Goal: Task Accomplishment & Management: Use online tool/utility

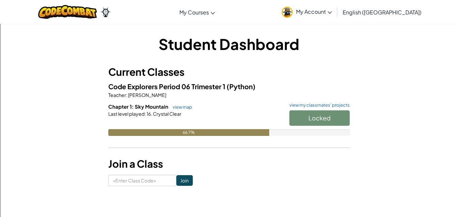
click at [175, 43] on h1 "Student Dashboard" at bounding box center [228, 44] width 241 height 21
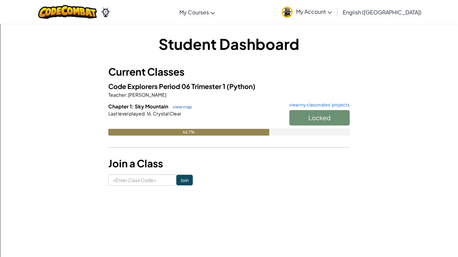
click at [296, 116] on div "Locked" at bounding box center [315, 119] width 67 height 19
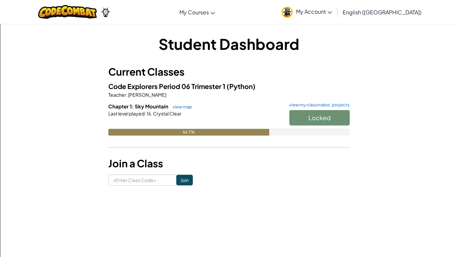
click at [296, 116] on div "Locked" at bounding box center [315, 119] width 67 height 19
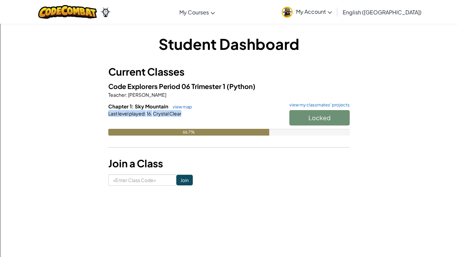
click at [296, 116] on div "Locked" at bounding box center [315, 119] width 67 height 19
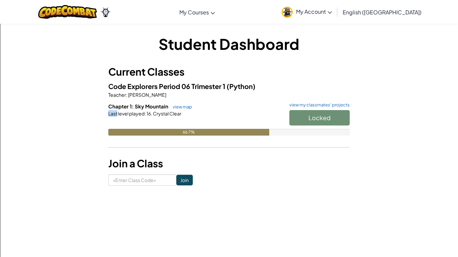
click at [296, 116] on div "Locked" at bounding box center [315, 119] width 67 height 19
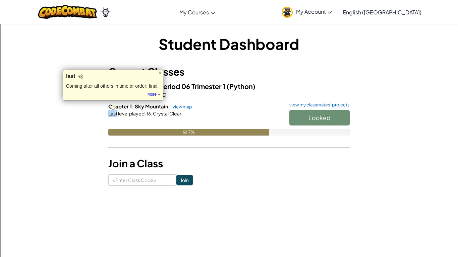
click at [296, 116] on div "Locked" at bounding box center [315, 119] width 67 height 19
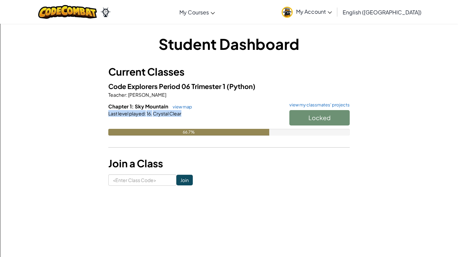
click at [296, 116] on div "Locked" at bounding box center [315, 119] width 67 height 19
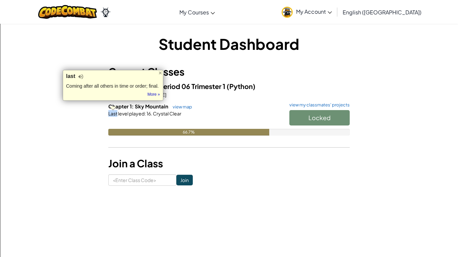
click at [296, 116] on div "Locked" at bounding box center [315, 119] width 67 height 19
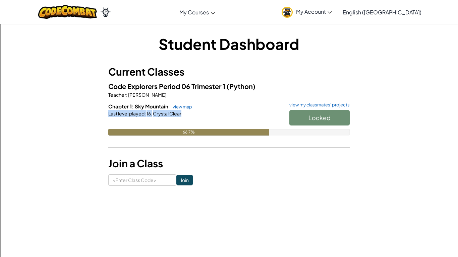
click at [296, 116] on div "Locked" at bounding box center [315, 119] width 67 height 19
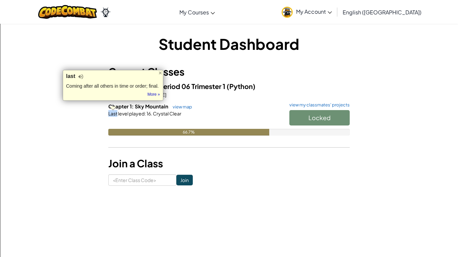
click at [296, 116] on div "Locked" at bounding box center [315, 119] width 67 height 19
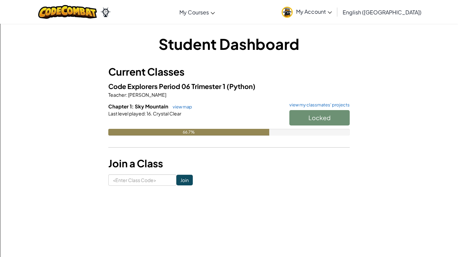
click at [296, 116] on div "Locked" at bounding box center [315, 119] width 67 height 19
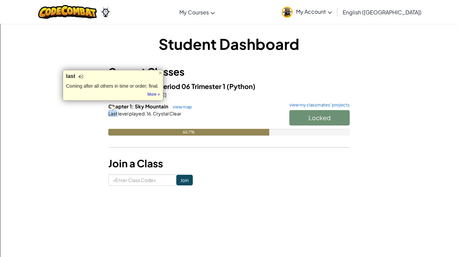
click at [296, 116] on div "Locked" at bounding box center [315, 119] width 67 height 19
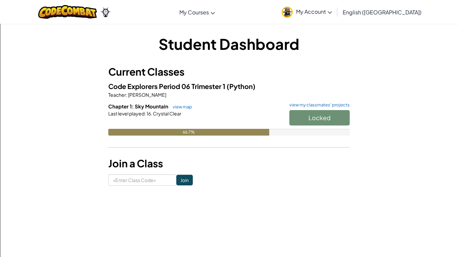
click at [296, 116] on div "Locked" at bounding box center [315, 119] width 67 height 19
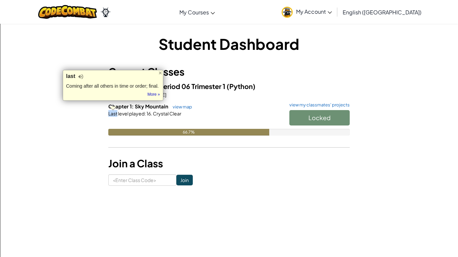
click at [128, 112] on span "Last level played" at bounding box center [126, 114] width 36 height 6
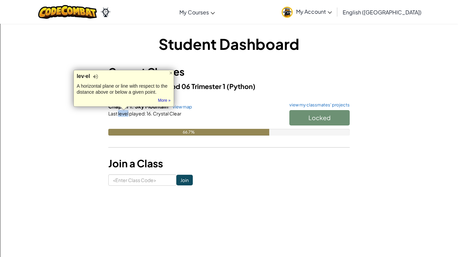
click at [135, 111] on span "Last level played" at bounding box center [126, 114] width 36 height 6
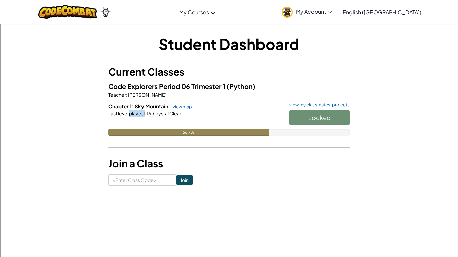
click at [135, 111] on span "Last level played" at bounding box center [126, 114] width 36 height 6
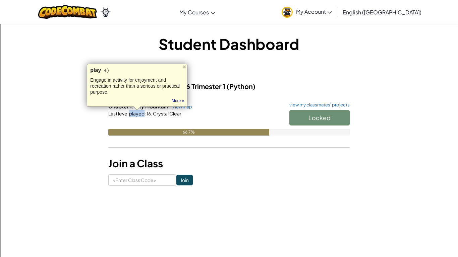
click at [184, 139] on div "Chapter 1: Sky Mountain view map view my classmates' projects Locked Last level…" at bounding box center [228, 124] width 241 height 43
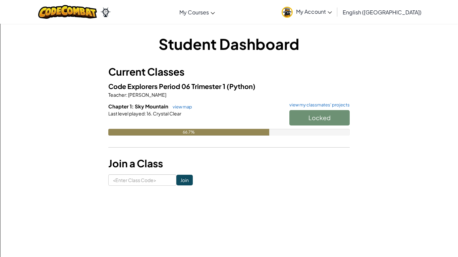
click at [335, 114] on div "Locked" at bounding box center [315, 119] width 67 height 19
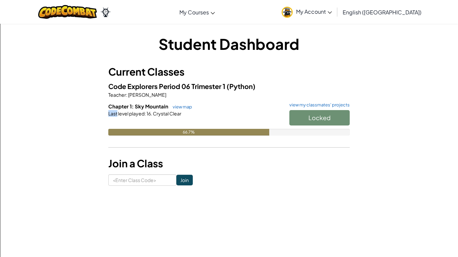
click at [335, 114] on div "Locked" at bounding box center [315, 119] width 67 height 19
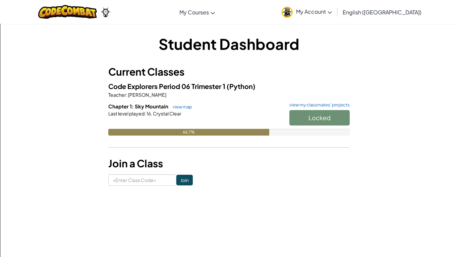
click at [335, 114] on div "Locked" at bounding box center [315, 119] width 67 height 19
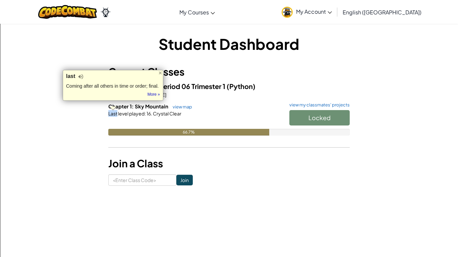
click at [335, 114] on div "Locked" at bounding box center [315, 119] width 67 height 19
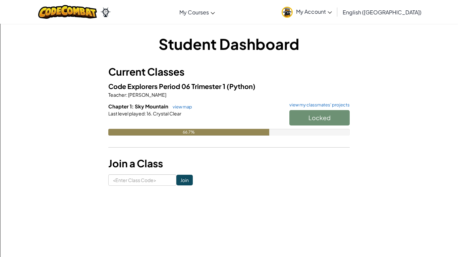
click at [337, 115] on div "Locked" at bounding box center [315, 119] width 67 height 19
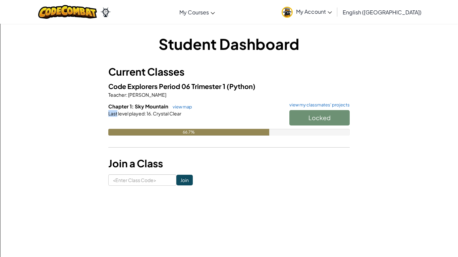
click at [337, 115] on div "Locked" at bounding box center [315, 119] width 67 height 19
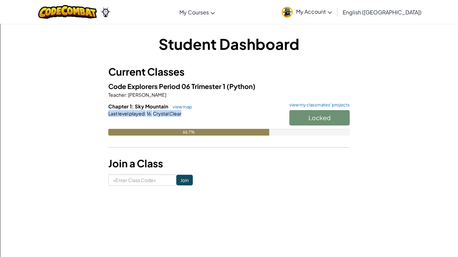
click at [337, 115] on div "Locked" at bounding box center [315, 119] width 67 height 19
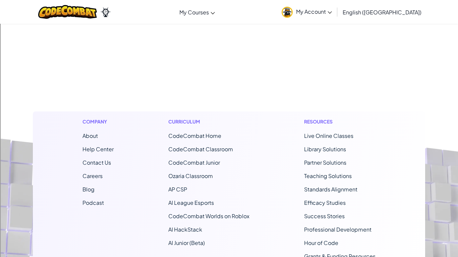
scroll to position [225, 0]
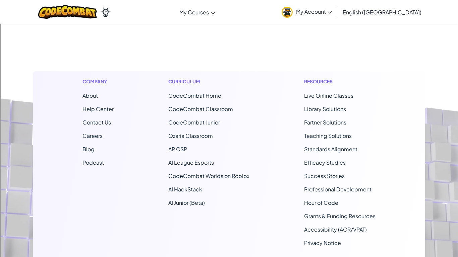
click at [378, 113] on div "Resources Live Online Classes Library Solutions Partner Solutions Teaching Solu…" at bounding box center [339, 161] width 81 height 181
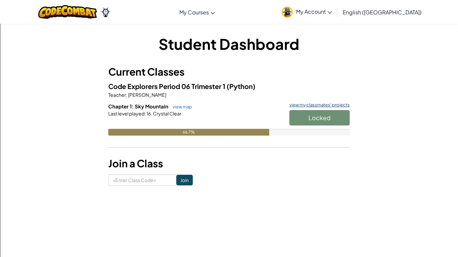
click at [305, 106] on link "view my classmates' projects" at bounding box center [318, 105] width 64 height 4
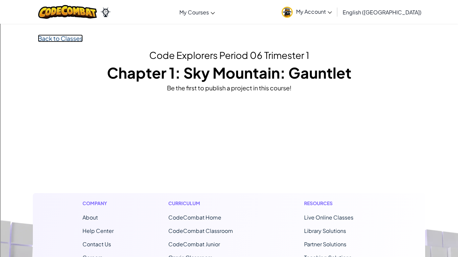
click at [75, 38] on link "Back to Classes" at bounding box center [60, 39] width 45 height 8
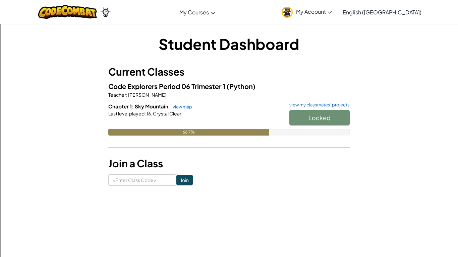
click at [307, 121] on div "Locked" at bounding box center [315, 119] width 67 height 19
click at [303, 117] on div at bounding box center [303, 117] width 0 height 0
click at [307, 121] on div "Locked" at bounding box center [315, 119] width 67 height 19
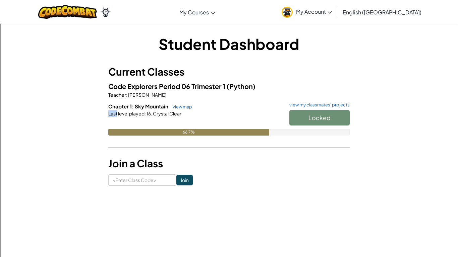
click at [307, 121] on div "Locked" at bounding box center [315, 119] width 67 height 19
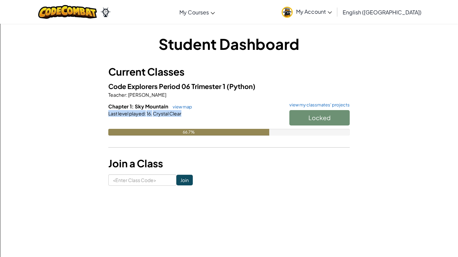
click at [303, 117] on div at bounding box center [303, 117] width 0 height 0
click at [307, 121] on div "Locked" at bounding box center [315, 119] width 67 height 19
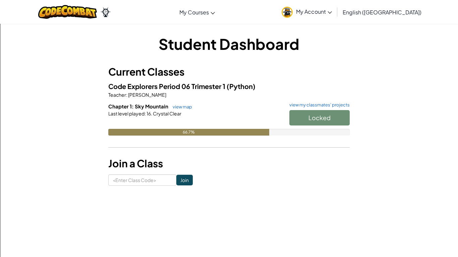
click at [307, 121] on div "Locked" at bounding box center [315, 119] width 67 height 19
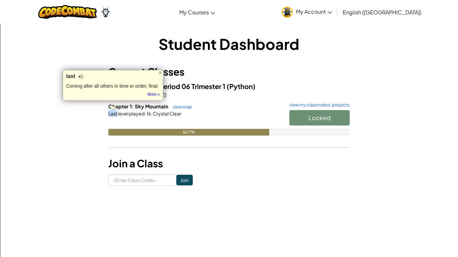
click at [303, 117] on div at bounding box center [303, 117] width 0 height 0
click at [307, 121] on div "Locked" at bounding box center [315, 119] width 67 height 19
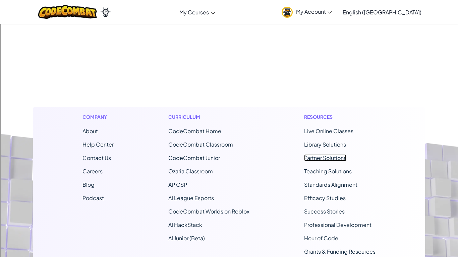
click at [307, 154] on link "Partner Solutions" at bounding box center [325, 157] width 42 height 7
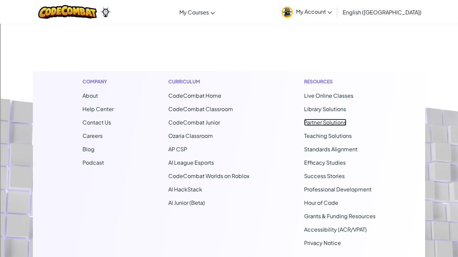
click at [307, 121] on link "Partner Solutions" at bounding box center [325, 122] width 42 height 7
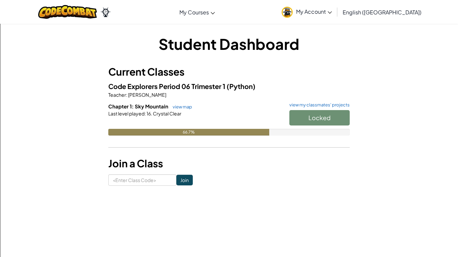
click at [299, 117] on div "Locked" at bounding box center [315, 119] width 67 height 19
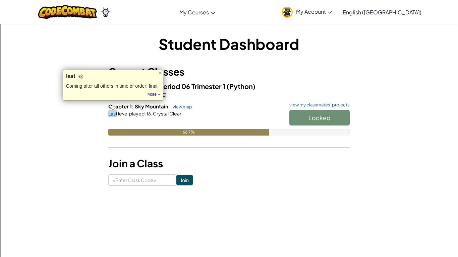
click at [295, 117] on div at bounding box center [295, 117] width 0 height 0
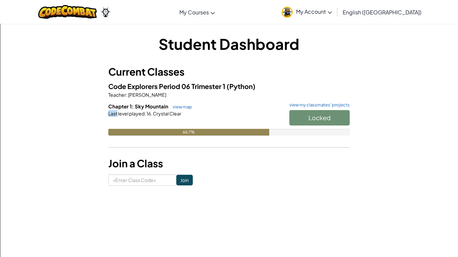
click at [317, 132] on div "66.7%" at bounding box center [228, 132] width 241 height 7
click at [300, 119] on div "Locked" at bounding box center [315, 119] width 67 height 19
click at [359, 111] on div "Student Dashboard Current Classes Code Explorers Period 06 Trimester 1 (Python)…" at bounding box center [229, 110] width 392 height 152
click at [346, 115] on div "Locked" at bounding box center [315, 119] width 67 height 19
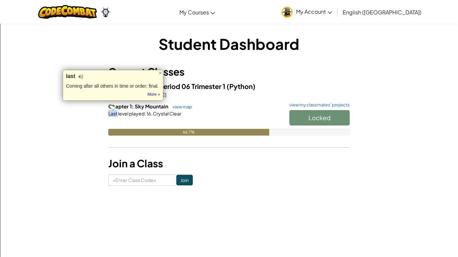
click at [386, 112] on div "Student Dashboard Current Classes Code Explorers Period 06 Trimester 1 (Python)…" at bounding box center [229, 110] width 392 height 152
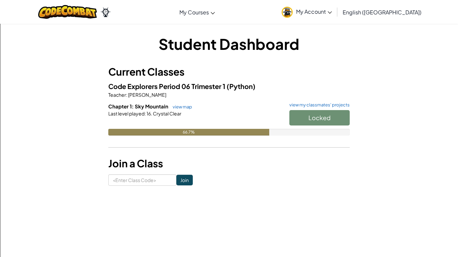
click at [322, 122] on div "Locked" at bounding box center [315, 119] width 67 height 19
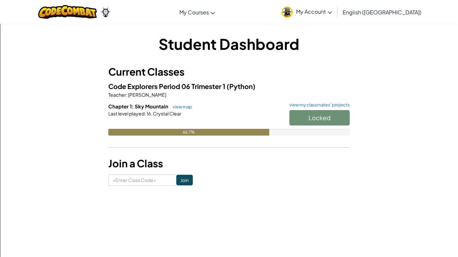
click at [323, 122] on div "Locked" at bounding box center [315, 119] width 67 height 19
click at [326, 126] on div "Start" at bounding box center [315, 119] width 67 height 19
click at [322, 121] on span "Start" at bounding box center [319, 118] width 14 height 8
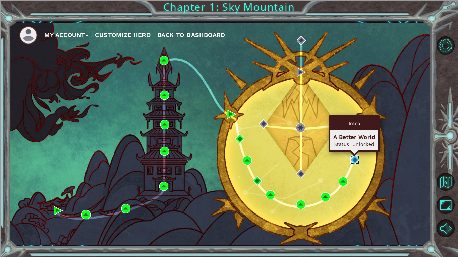
click at [356, 158] on img at bounding box center [354, 159] width 9 height 9
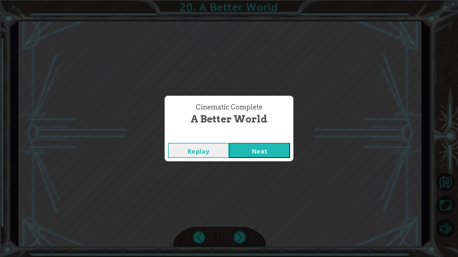
click at [273, 151] on button "Next" at bounding box center [259, 150] width 61 height 15
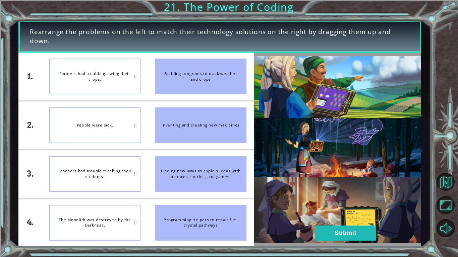
click at [121, 223] on div "The Monolith was destroyed by the Darkness." at bounding box center [94, 223] width 91 height 36
click at [331, 229] on button "Submit" at bounding box center [345, 233] width 61 height 15
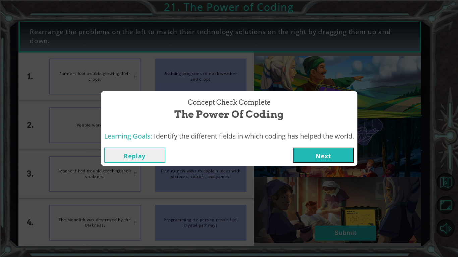
click at [335, 153] on button "Next" at bounding box center [323, 155] width 61 height 15
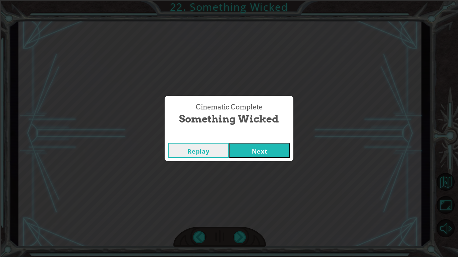
click at [262, 148] on button "Next" at bounding box center [259, 150] width 61 height 15
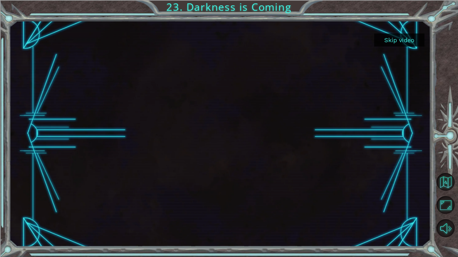
click at [383, 39] on button "Skip video" at bounding box center [399, 40] width 50 height 13
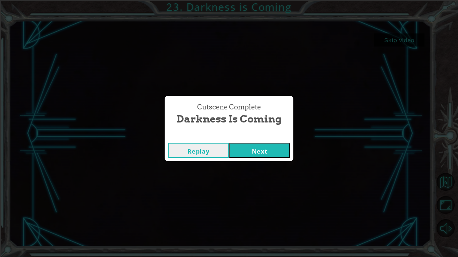
click at [265, 151] on button "Next" at bounding box center [259, 150] width 61 height 15
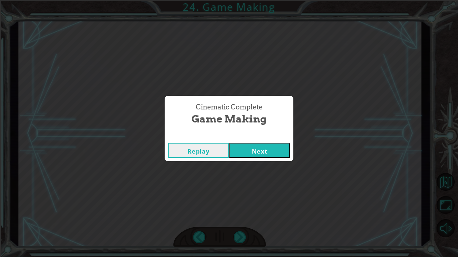
click at [266, 151] on button "Next" at bounding box center [259, 150] width 61 height 15
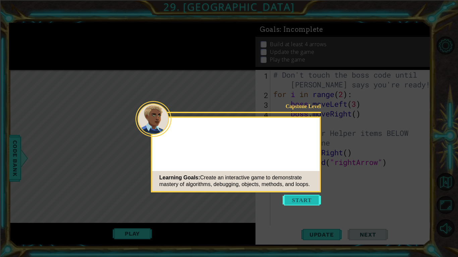
click at [302, 198] on button "Start" at bounding box center [301, 200] width 38 height 11
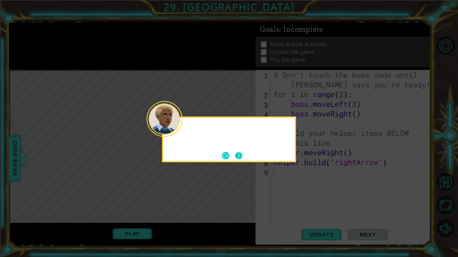
click at [235, 156] on button "Next" at bounding box center [239, 156] width 8 height 8
click at [234, 156] on icon at bounding box center [229, 128] width 458 height 257
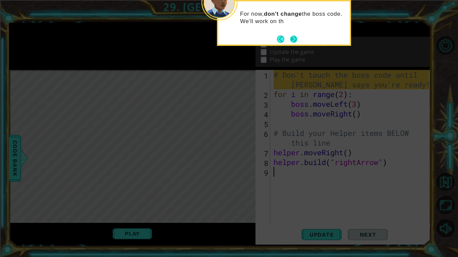
click at [292, 39] on button "Next" at bounding box center [293, 39] width 9 height 9
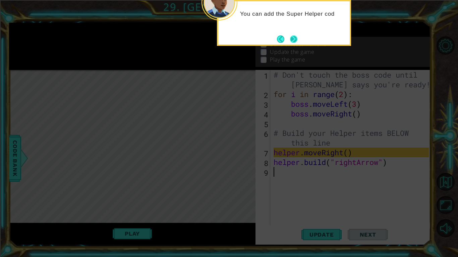
click at [293, 40] on button "Next" at bounding box center [293, 39] width 7 height 7
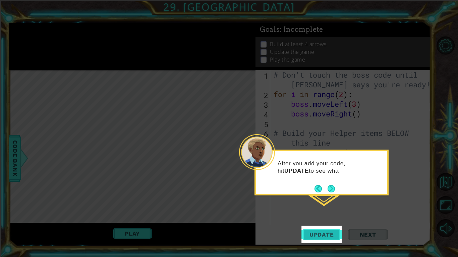
click at [314, 234] on span "Update" at bounding box center [322, 235] width 38 height 7
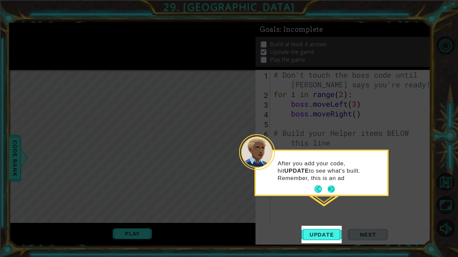
click at [328, 190] on button "Next" at bounding box center [331, 189] width 8 height 8
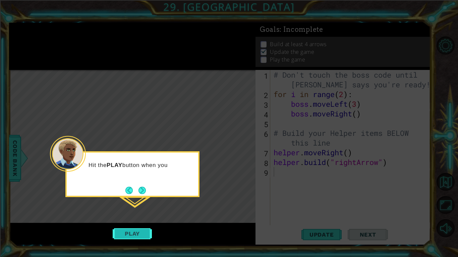
click at [133, 237] on button "Play" at bounding box center [132, 234] width 39 height 13
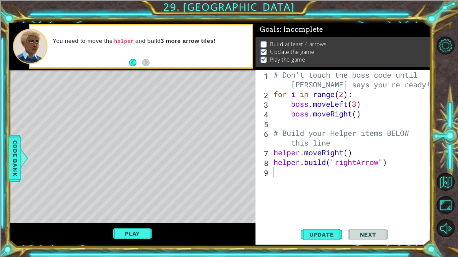
type textarea "h"
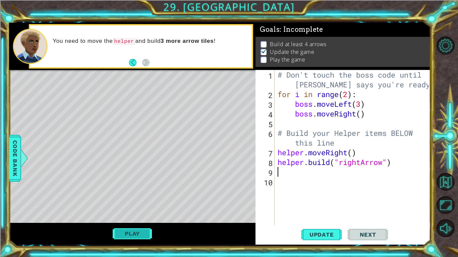
click at [132, 235] on button "Play" at bounding box center [132, 234] width 39 height 13
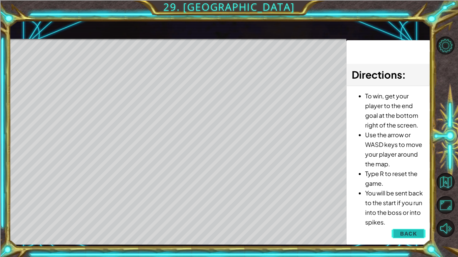
click at [406, 234] on span "Back" at bounding box center [408, 234] width 17 height 7
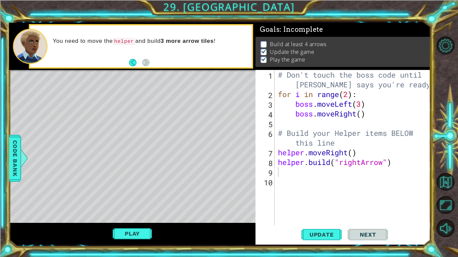
click at [288, 172] on div "# Don't touch the boss code until Vega says you're ready! for i in range ( 2 ) …" at bounding box center [353, 162] width 155 height 185
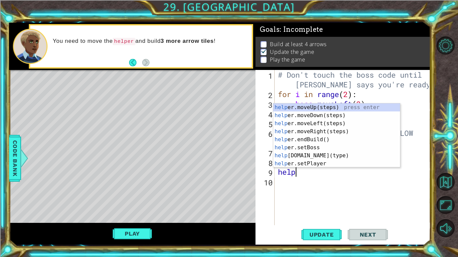
scroll to position [0, 1]
click at [288, 158] on div "helper .moveUp(steps) press enter helper .moveDown(steps) press enter helper .m…" at bounding box center [336, 144] width 127 height 80
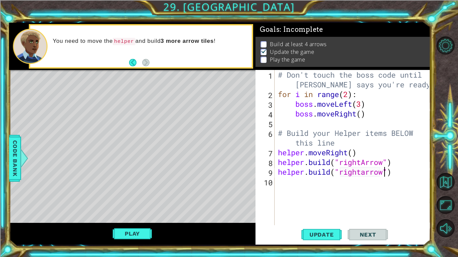
scroll to position [0, 5]
type textarea "helper.build("rightArrow")"
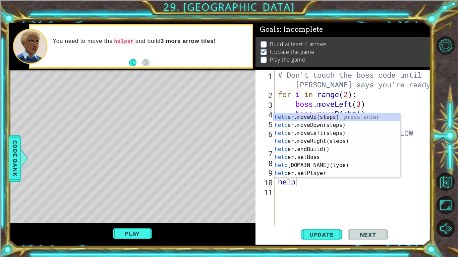
scroll to position [0, 1]
click at [358, 165] on div "helper .moveUp(steps) press enter helper .moveDown(steps) press enter helper .m…" at bounding box center [336, 153] width 127 height 80
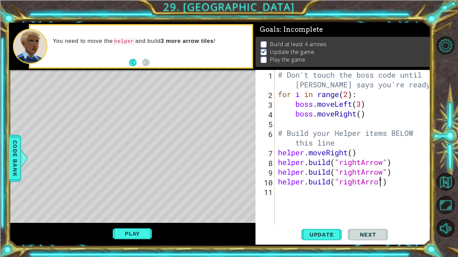
scroll to position [0, 5]
type textarea "helper.build("rightArrow")"
click at [326, 237] on span "Update" at bounding box center [322, 235] width 38 height 7
click at [103, 90] on div "Level Map" at bounding box center [164, 168] width 310 height 197
click at [135, 232] on button "Play" at bounding box center [132, 234] width 39 height 13
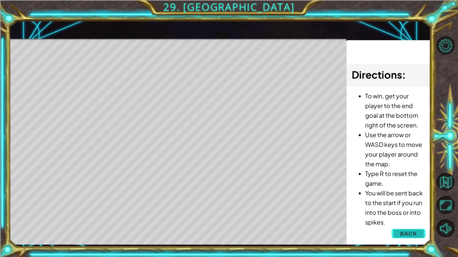
click at [403, 236] on span "Back" at bounding box center [408, 234] width 17 height 7
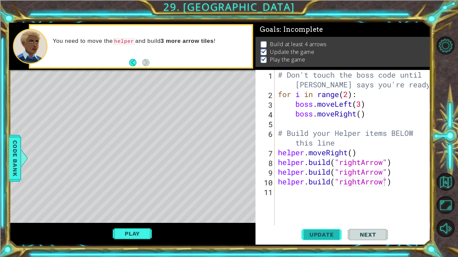
click at [306, 241] on button "Update" at bounding box center [321, 234] width 40 height 17
click at [400, 159] on div "# Don't touch the boss code until Vega says you're ready! for i in range ( 2 ) …" at bounding box center [353, 162] width 155 height 185
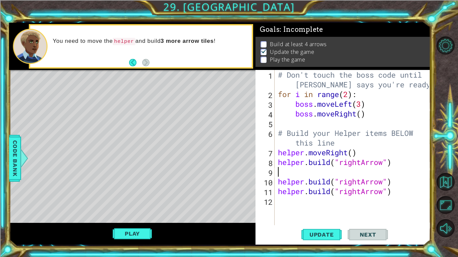
scroll to position [0, 0]
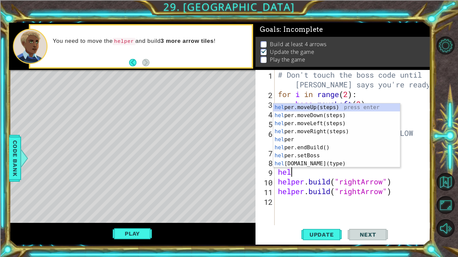
type textarea "help"
click at [347, 132] on div "help er.moveUp(steps) press enter help er.moveDown(steps) press enter help er.m…" at bounding box center [336, 144] width 127 height 80
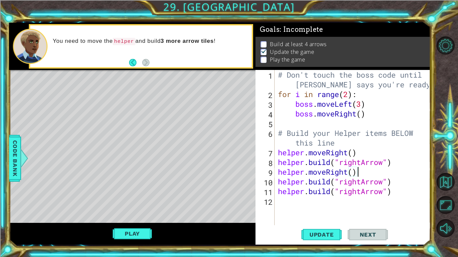
click at [394, 182] on div "# Don't touch the boss code until Vega says you're ready! for i in range ( 2 ) …" at bounding box center [353, 162] width 155 height 185
type textarea "helper.build("rightArrow")"
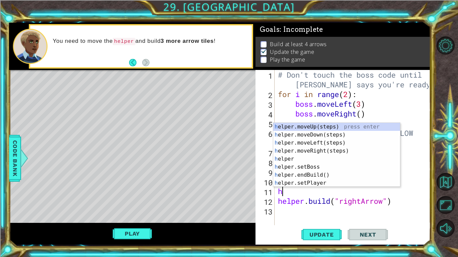
type textarea "he"
click at [360, 148] on div "he lper.moveUp(steps) press enter he lper.moveDown(steps) press enter he lper.m…" at bounding box center [336, 163] width 127 height 80
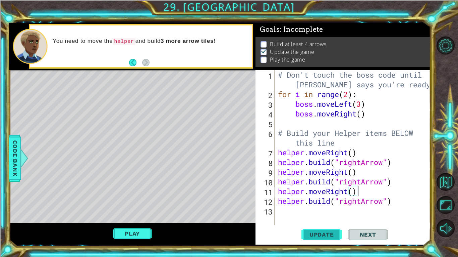
click at [335, 236] on span "Update" at bounding box center [322, 235] width 38 height 7
click at [400, 202] on div "# Don't touch the boss code until Vega says you're ready! for i in range ( 2 ) …" at bounding box center [353, 162] width 155 height 185
type textarea "helper.build("rightArrow")"
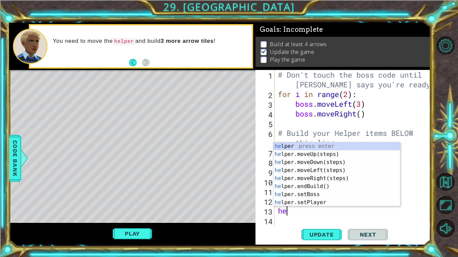
type textarea "h"
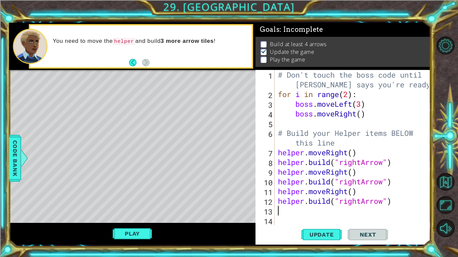
click at [396, 199] on div "# Don't touch the boss code until Vega says you're ready! for i in range ( 2 ) …" at bounding box center [353, 162] width 155 height 185
click at [281, 154] on div "# Don't touch the boss code until Vega says you're ready! for i in range ( 2 ) …" at bounding box center [353, 162] width 155 height 185
type textarea "helper.moveRight()"
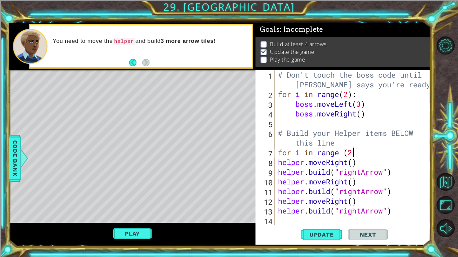
scroll to position [0, 3]
click at [279, 160] on div "# Don't touch the boss code until Vega says you're ready! for i in range ( 2 ) …" at bounding box center [353, 162] width 155 height 185
click at [277, 170] on div "# Don't touch the boss code until Vega says you're ready! for i in range ( 2 ) …" at bounding box center [353, 162] width 155 height 185
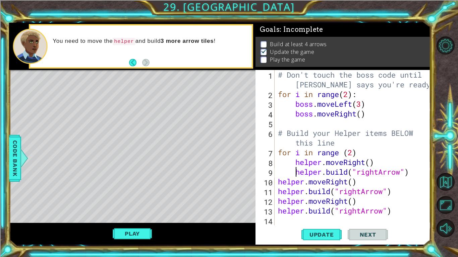
click at [279, 180] on div "# Don't touch the boss code until Vega says you're ready! for i in range ( 2 ) …" at bounding box center [353, 162] width 155 height 185
click at [277, 192] on div "# Don't touch the boss code until Vega says you're ready! for i in range ( 2 ) …" at bounding box center [353, 162] width 155 height 185
click at [277, 201] on div "# Don't touch the boss code until Vega says you're ready! for i in range ( 2 ) …" at bounding box center [353, 162] width 155 height 185
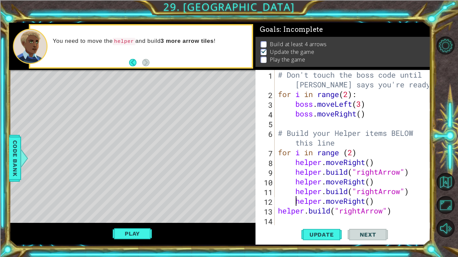
click at [277, 210] on div "# Don't touch the boss code until Vega says you're ready! for i in range ( 2 ) …" at bounding box center [353, 162] width 155 height 185
click at [359, 152] on div "# Don't touch the boss code until Vega says you're ready! for i in range ( 2 ) …" at bounding box center [353, 162] width 155 height 185
click at [327, 237] on span "Update" at bounding box center [322, 235] width 38 height 7
click at [401, 212] on div "# Don't touch the boss code until Vega says you're ready! for i in range ( 2 ) …" at bounding box center [353, 162] width 155 height 185
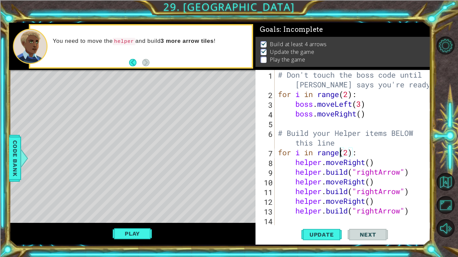
type textarea "helper.build("rightArrow")"
click at [282, 219] on div "# Don't touch the boss code until Vega says you're ready! for i in range ( 2 ) …" at bounding box center [353, 162] width 155 height 185
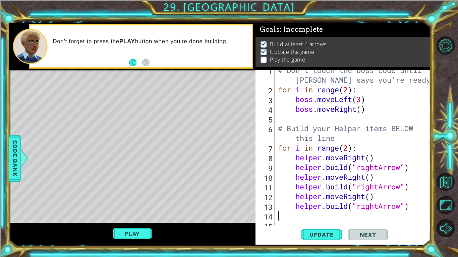
scroll to position [10, 0]
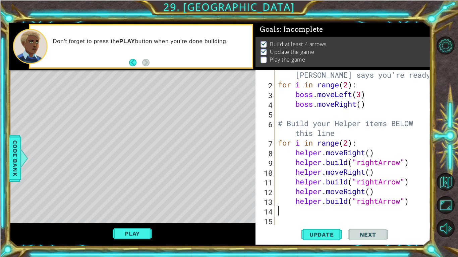
click at [403, 202] on div "# Don't touch the boss code until Vega says you're ready! for i in range ( 2 ) …" at bounding box center [353, 152] width 155 height 185
type textarea "helper.build("rightArrow")"
click at [324, 215] on div "# Don't touch the boss code until Vega says you're ready! for i in range ( 2 ) …" at bounding box center [353, 152] width 155 height 185
click at [416, 200] on div "# Don't touch the boss code until Vega says you're ready! for i in range ( 2 ) …" at bounding box center [353, 152] width 155 height 185
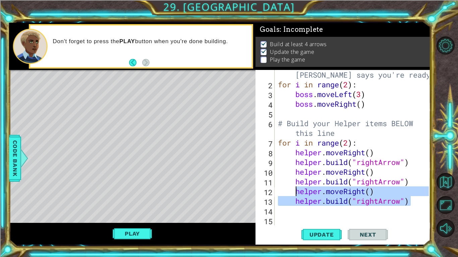
drag, startPoint x: 414, startPoint y: 200, endPoint x: 295, endPoint y: 193, distance: 119.2
click at [295, 193] on div "# Don't touch the boss code until Vega says you're ready! for i in range ( 2 ) …" at bounding box center [353, 152] width 155 height 185
type textarea "helper.moveRight() helper.build("rightArrow")"
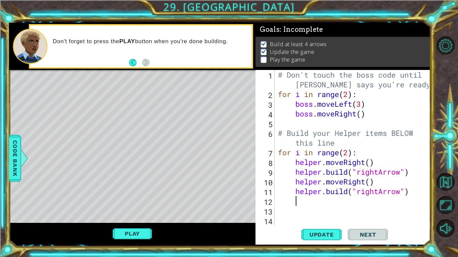
click at [345, 152] on div "# Don't touch the boss code until Vega says you're ready! for i in range ( 2 ) …" at bounding box center [353, 162] width 155 height 185
type textarea "for i in range(2.5):"
click at [361, 208] on div "# Don't touch the boss code until Vega says you're ready! for i in range ( 2 ) …" at bounding box center [353, 162] width 155 height 185
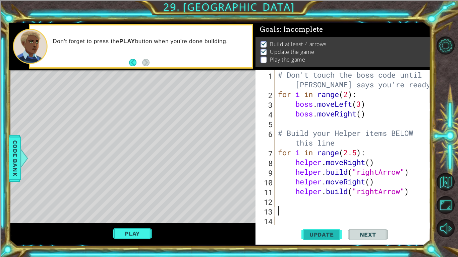
click at [318, 237] on span "Update" at bounding box center [322, 235] width 38 height 7
click at [331, 236] on span "Update" at bounding box center [322, 235] width 38 height 7
click at [143, 230] on button "Play" at bounding box center [132, 234] width 39 height 13
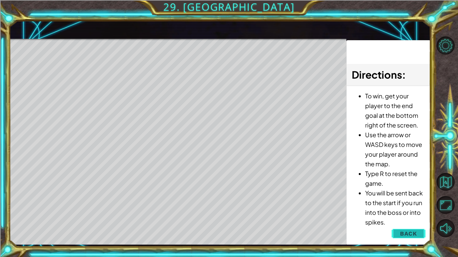
click at [416, 234] on span "Back" at bounding box center [408, 234] width 17 height 7
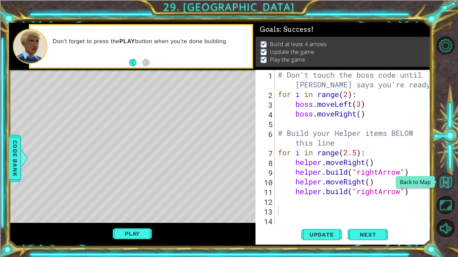
click at [449, 185] on button "Back to Map" at bounding box center [445, 182] width 18 height 18
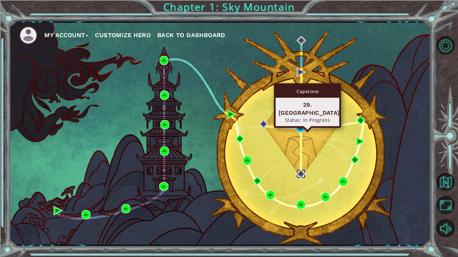
click at [302, 177] on img at bounding box center [300, 174] width 9 height 9
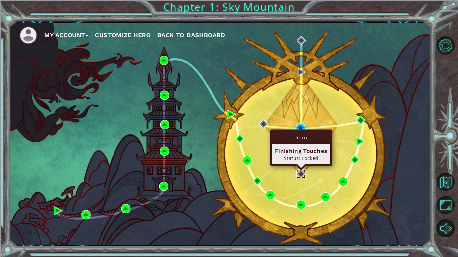
click at [299, 176] on img at bounding box center [300, 174] width 9 height 9
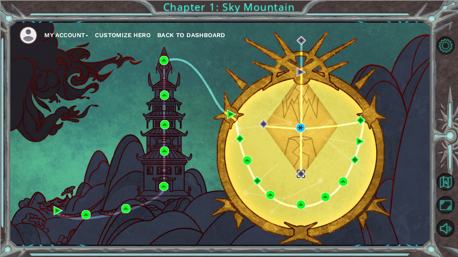
click at [299, 171] on img at bounding box center [300, 174] width 9 height 9
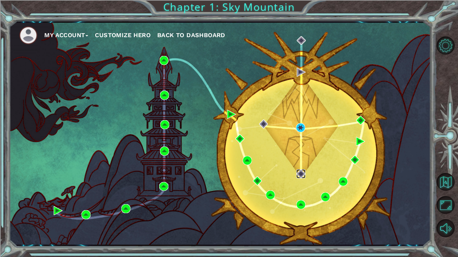
click at [299, 171] on img at bounding box center [300, 174] width 9 height 9
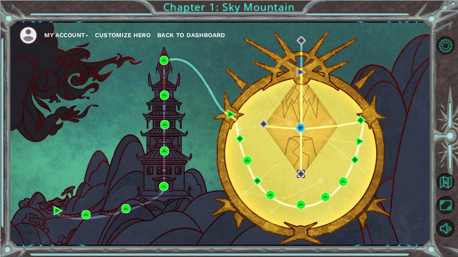
click at [299, 171] on img at bounding box center [300, 174] width 9 height 9
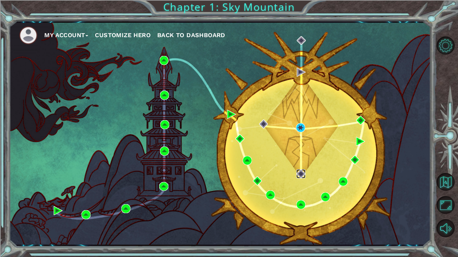
click at [299, 171] on img at bounding box center [300, 174] width 9 height 9
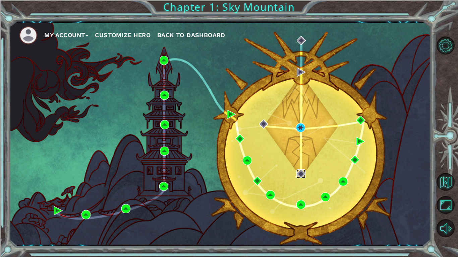
click at [299, 171] on img at bounding box center [300, 174] width 9 height 9
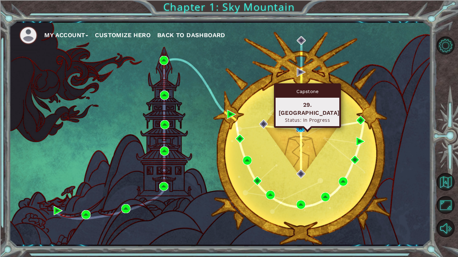
click at [304, 127] on img at bounding box center [300, 127] width 9 height 9
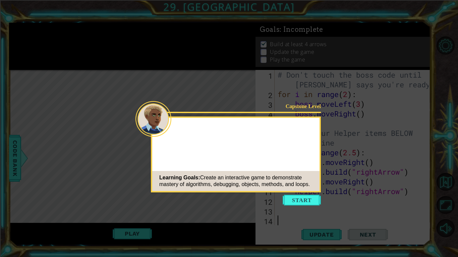
click at [313, 197] on button "Start" at bounding box center [301, 200] width 38 height 11
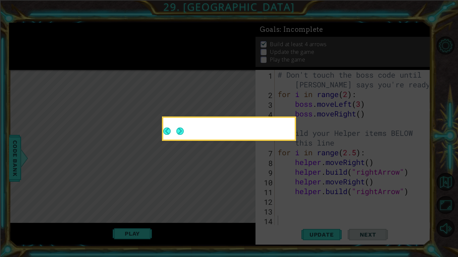
click at [300, 177] on icon at bounding box center [229, 128] width 458 height 257
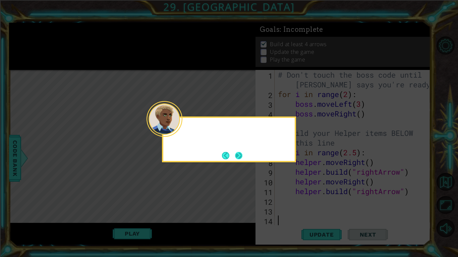
click at [237, 156] on button "Next" at bounding box center [239, 156] width 8 height 8
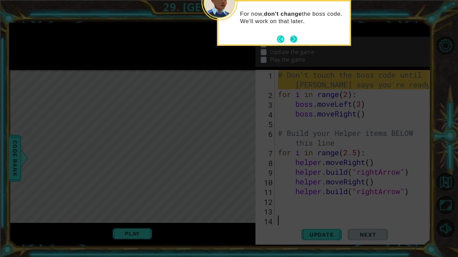
click at [293, 39] on button "Next" at bounding box center [294, 39] width 8 height 8
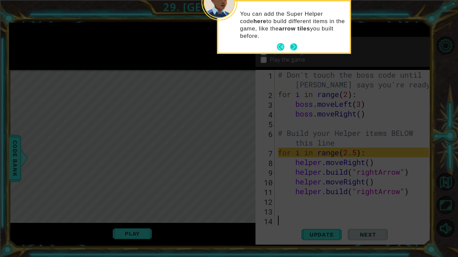
click at [297, 43] on button "Next" at bounding box center [293, 47] width 8 height 8
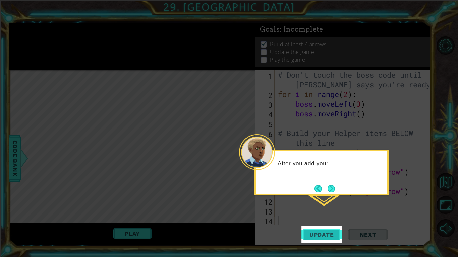
click at [322, 232] on span "Update" at bounding box center [322, 235] width 38 height 7
click at [330, 184] on footer at bounding box center [324, 189] width 20 height 10
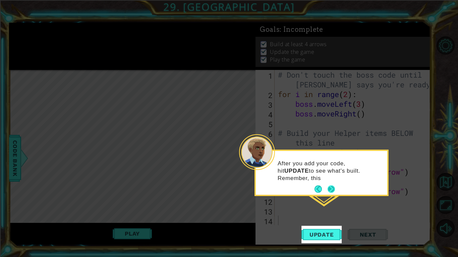
click at [331, 188] on button "Next" at bounding box center [330, 189] width 7 height 7
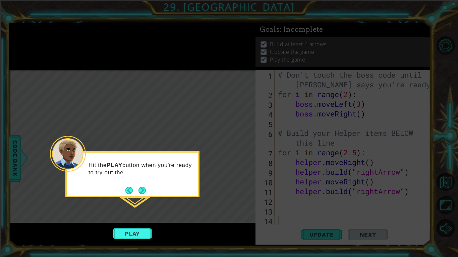
click at [138, 196] on div "Hit the PLAY button when you're ready to try out the" at bounding box center [132, 174] width 134 height 46
click at [139, 191] on button "Next" at bounding box center [142, 191] width 8 height 8
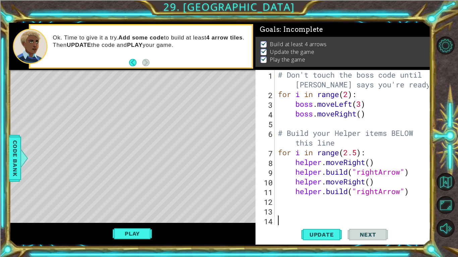
click at [352, 151] on div "# Don't touch the boss code until Vega says you're ready! for i in range ( 2 ) …" at bounding box center [353, 162] width 155 height 185
type textarea "for i in range(2):"
click at [325, 200] on div "# Don't touch the boss code until Vega says you're ready! for i in range ( 2 ) …" at bounding box center [353, 162] width 155 height 185
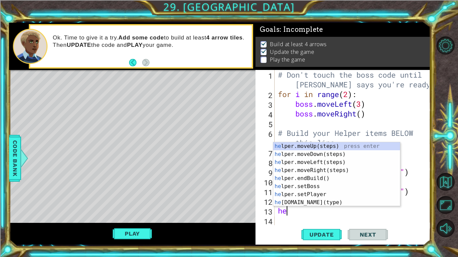
type textarea "help"
click at [314, 172] on div "help er.moveUp(steps) press enter help er.moveDown(steps) press enter help er.m…" at bounding box center [336, 182] width 127 height 80
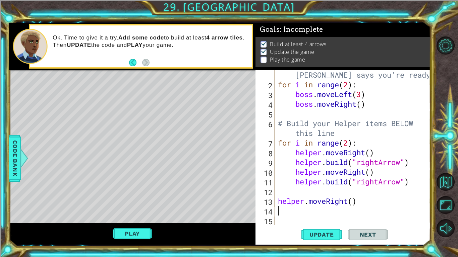
scroll to position [10, 0]
click at [316, 241] on button "Update" at bounding box center [321, 234] width 40 height 17
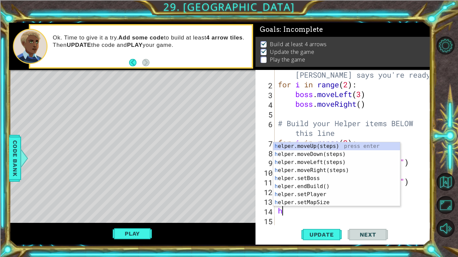
type textarea "he"
click at [336, 172] on div "he lper.moveUp(steps) press enter he lper.moveDown(steps) press enter he lper.m…" at bounding box center [336, 182] width 127 height 80
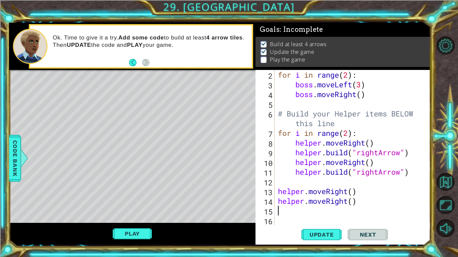
scroll to position [19, 0]
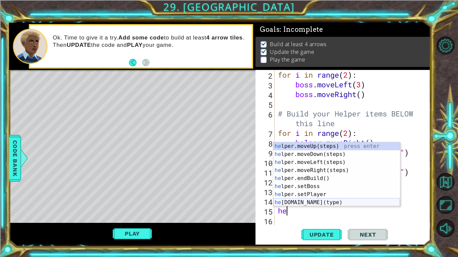
click at [333, 202] on div "he lper.moveUp(steps) press enter he lper.moveDown(steps) press enter he lper.m…" at bounding box center [336, 182] width 127 height 80
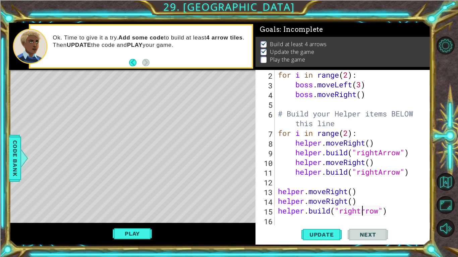
scroll to position [0, 4]
drag, startPoint x: 278, startPoint y: 200, endPoint x: 362, endPoint y: 201, distance: 83.4
click at [362, 201] on div "for i in range ( 2 ) : boss . moveLeft ( 3 ) boss . moveRight ( ) # Build your …" at bounding box center [353, 157] width 155 height 175
type textarea "helper.moveRight()"
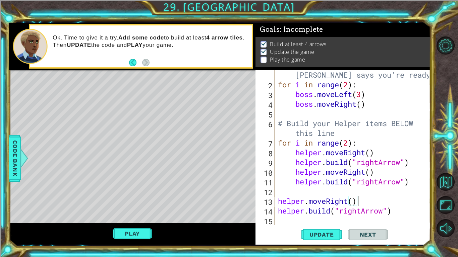
click at [407, 214] on div "# Don't touch the boss code until Vega says you're ready! for i in range ( 2 ) …" at bounding box center [353, 152] width 155 height 185
type textarea "helper.build("rightArrow")"
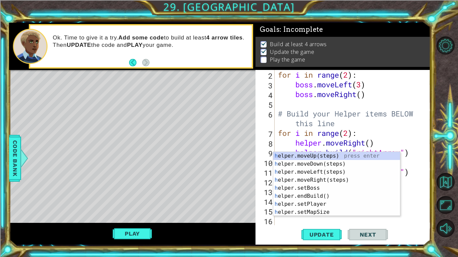
scroll to position [19, 0]
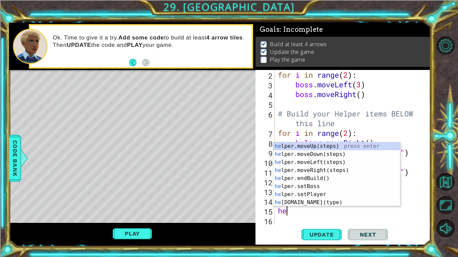
type textarea "help"
click at [330, 170] on div "help er.moveUp(steps) press enter help er.moveDown(steps) press enter help er.m…" at bounding box center [336, 182] width 127 height 80
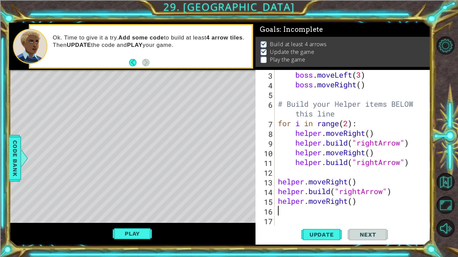
scroll to position [29, 0]
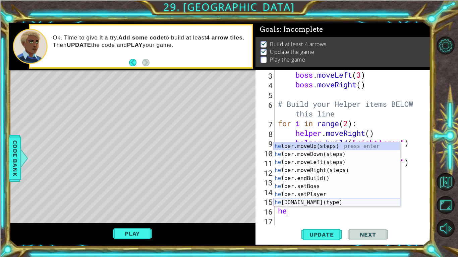
click at [341, 202] on div "he lper.moveUp(steps) press enter he lper.moveDown(steps) press enter he lper.m…" at bounding box center [336, 182] width 127 height 80
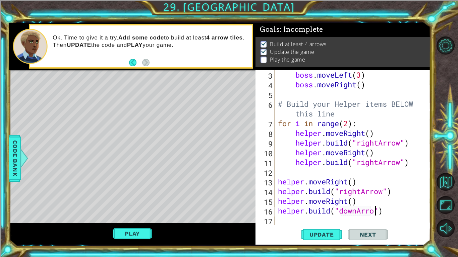
scroll to position [0, 4]
type textarea "helper.build("downArrow")"
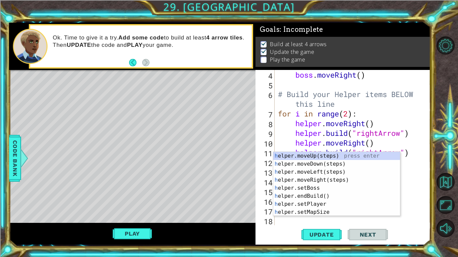
scroll to position [39, 0]
type textarea "he"
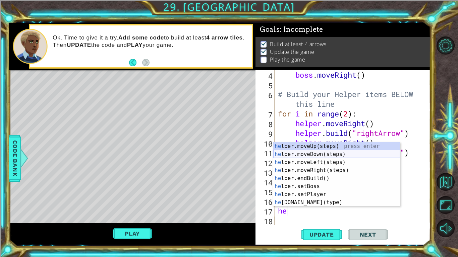
click at [343, 156] on div "he lper.moveUp(steps) press enter he lper.moveDown(steps) press enter he lper.m…" at bounding box center [336, 182] width 127 height 80
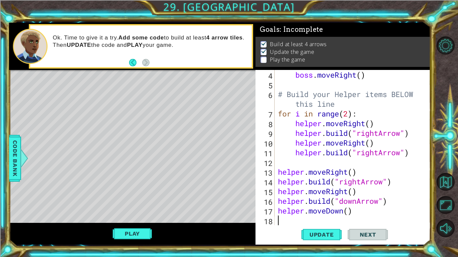
scroll to position [49, 0]
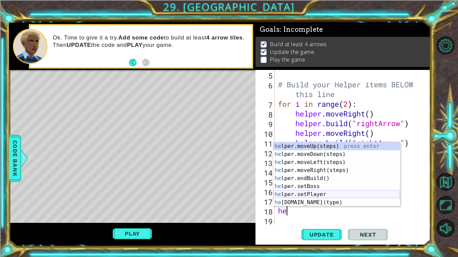
click at [324, 201] on div "he lper.moveUp(steps) press enter he lper.moveDown(steps) press enter he lper.m…" at bounding box center [336, 182] width 127 height 80
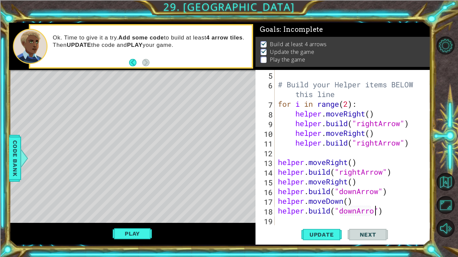
scroll to position [0, 4]
type textarea "helper.build("downArrow")"
type textarea "h"
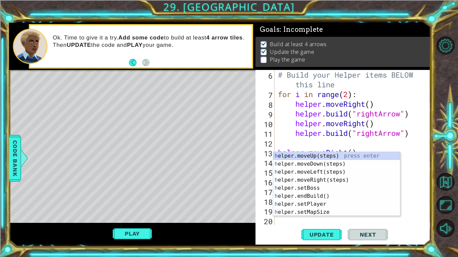
scroll to position [58, 0]
click at [330, 167] on div "h elper.moveUp(steps) press enter h elper.moveDown(steps) press enter h elper.m…" at bounding box center [336, 192] width 127 height 80
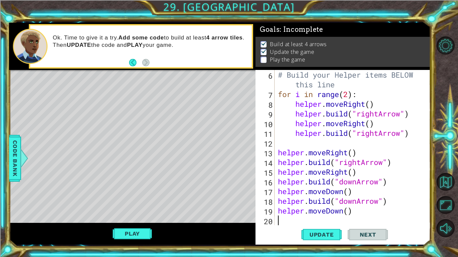
scroll to position [68, 0]
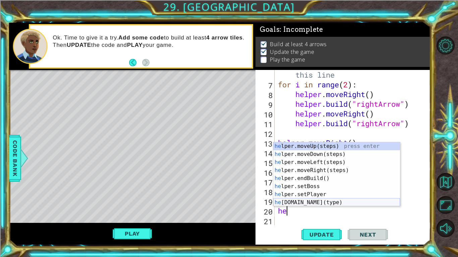
click at [336, 204] on div "he lper.moveUp(steps) press enter he lper.moveDown(steps) press enter he lper.m…" at bounding box center [336, 182] width 127 height 80
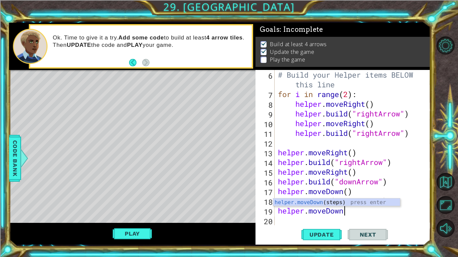
scroll to position [0, 3]
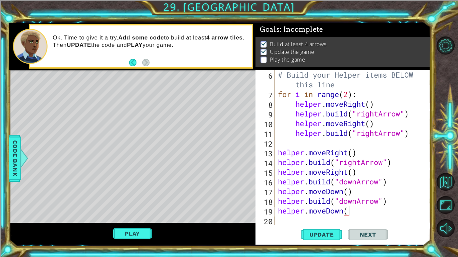
type textarea "helper.moveDown()"
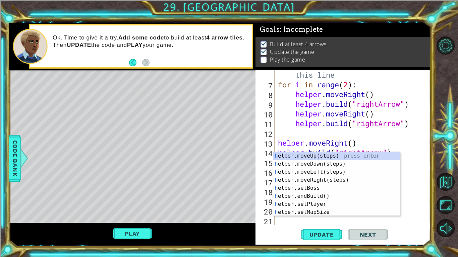
type textarea "he"
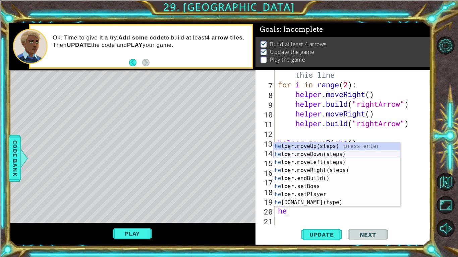
click at [338, 154] on div "he lper.moveUp(steps) press enter he lper.moveDown(steps) press enter he lper.m…" at bounding box center [336, 182] width 127 height 80
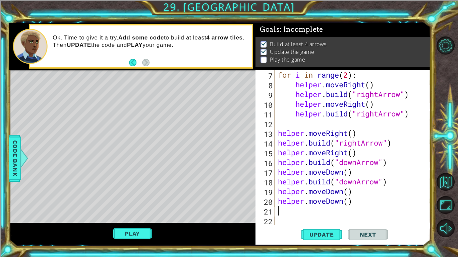
scroll to position [78, 0]
click at [356, 189] on div "for i in range ( 2 ) : helper . moveRight ( ) helper . build ( "rightArrow" ) h…" at bounding box center [353, 157] width 155 height 175
type textarea "helper.moveDown()"
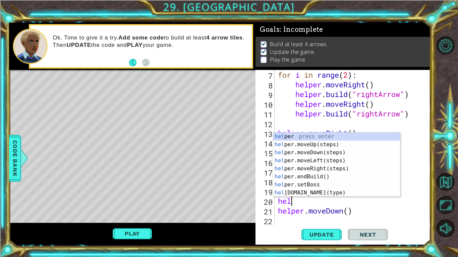
scroll to position [0, 0]
click at [327, 191] on div "help er press enter help er.moveUp(steps) press enter help er.moveDown(steps) p…" at bounding box center [336, 173] width 127 height 80
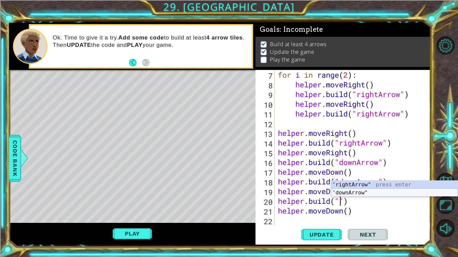
click at [345, 191] on div "" rightArrow" press enter " downArrow" press enter" at bounding box center [394, 197] width 127 height 32
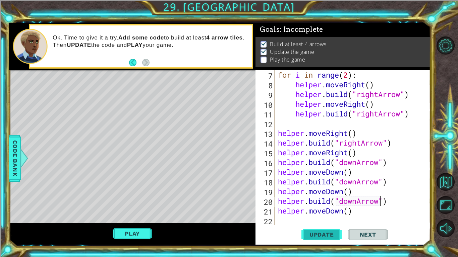
type textarea "helper.build("downArrow")"
click at [330, 240] on button "Update" at bounding box center [321, 234] width 40 height 17
click at [319, 221] on div "for i in range ( 2 ) : helper . moveRight ( ) helper . build ( "rightArrow" ) h…" at bounding box center [353, 157] width 155 height 175
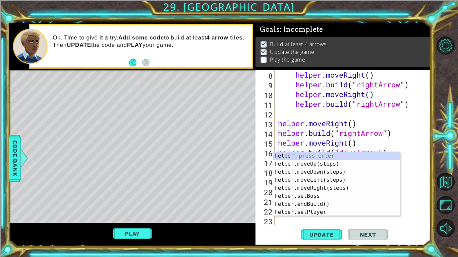
type textarea "he"
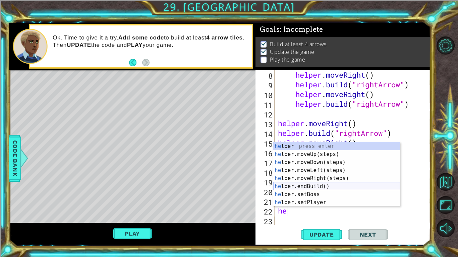
click at [326, 187] on div "he lper press enter he lper.moveUp(steps) press enter he lper.moveDown(steps) p…" at bounding box center [336, 182] width 127 height 80
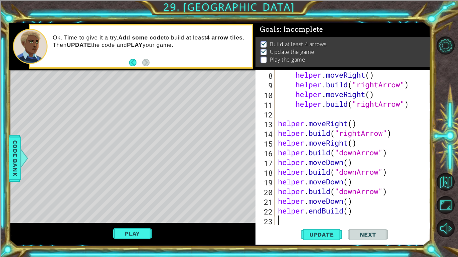
scroll to position [97, 0]
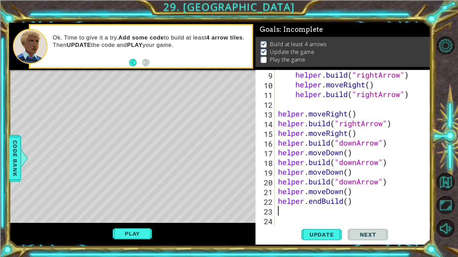
click at [322, 198] on div "helper . build ( "rightArrow" ) helper . moveRight ( ) helper . build ( "rightA…" at bounding box center [353, 157] width 155 height 175
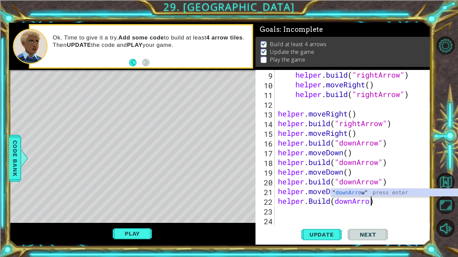
scroll to position [0, 4]
type textarea "helper.Build(downArrow)"
click at [313, 213] on div "helper . build ( "rightArrow" ) helper . moveRight ( ) helper . build ( "rightA…" at bounding box center [353, 157] width 155 height 175
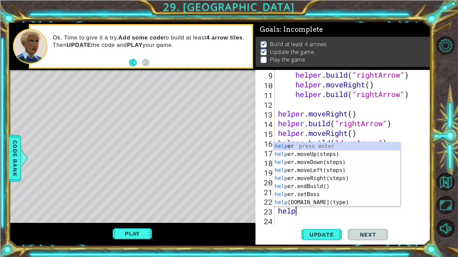
scroll to position [0, 1]
type textarea "helper"
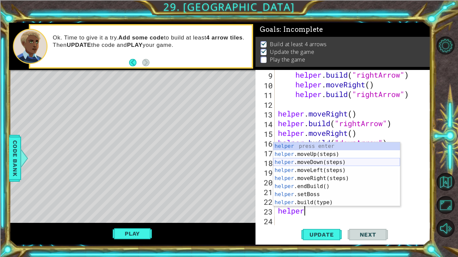
click at [326, 164] on div "helper press enter helper .moveUp(steps) press enter helper .moveDown(steps) pr…" at bounding box center [336, 182] width 127 height 80
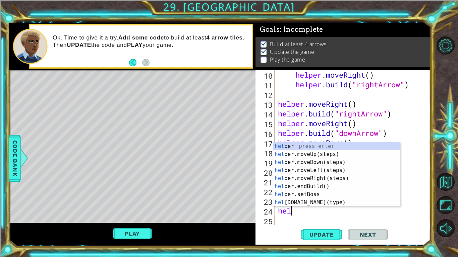
scroll to position [0, 0]
click at [330, 200] on div "help er press enter help er.moveUp(steps) press enter help er.moveDown(steps) p…" at bounding box center [336, 182] width 127 height 80
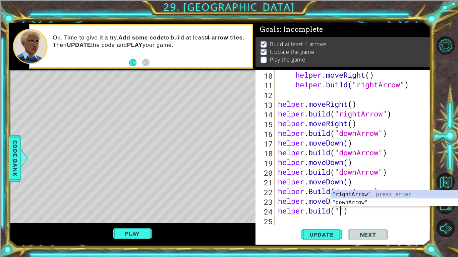
scroll to position [0, 3]
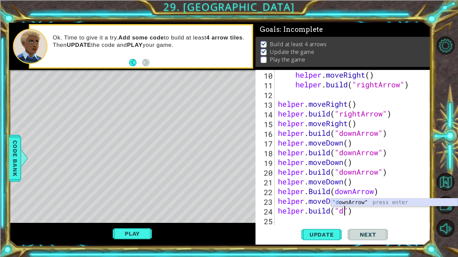
click at [348, 204] on div ""d ownArrow" press enter" at bounding box center [394, 211] width 127 height 24
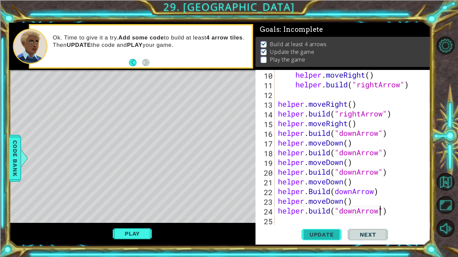
click at [334, 231] on button "Update" at bounding box center [321, 234] width 40 height 17
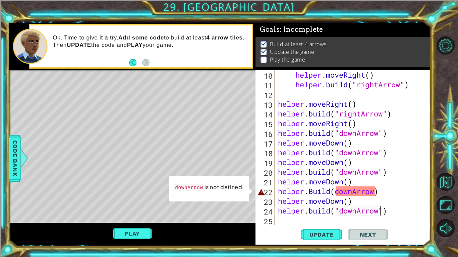
click at [376, 191] on div "helper . moveRight ( ) helper . build ( "rightArrow" ) helper . moveRight ( ) h…" at bounding box center [353, 157] width 155 height 175
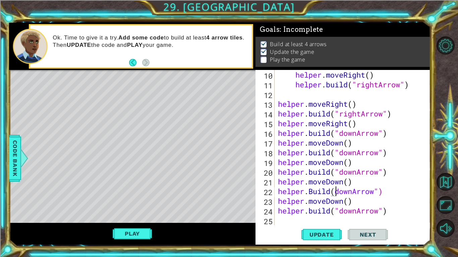
scroll to position [0, 3]
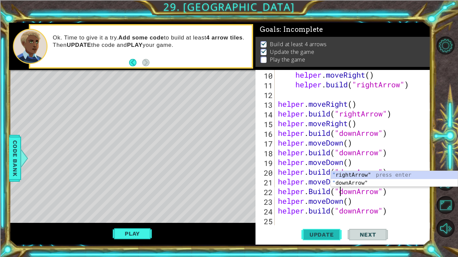
type textarea "helper.Build("downArrow")"
click at [333, 236] on span "Update" at bounding box center [322, 235] width 38 height 7
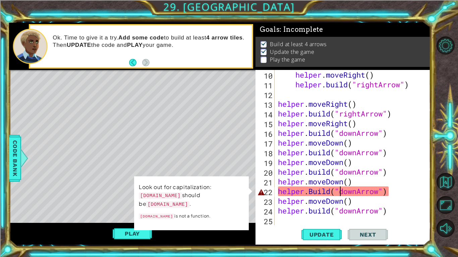
click at [395, 191] on div "helper . moveRight ( ) helper . build ( "rightArrow" ) helper . moveRight ( ) h…" at bounding box center [353, 157] width 155 height 175
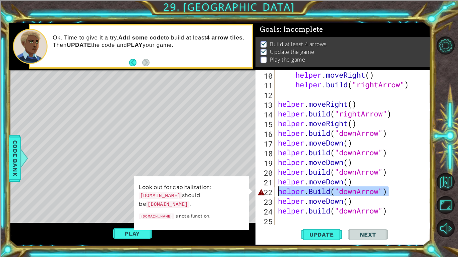
drag, startPoint x: 395, startPoint y: 191, endPoint x: 280, endPoint y: 194, distance: 115.0
click at [280, 194] on div "helper . moveRight ( ) helper . build ( "rightArrow" ) helper . moveRight ( ) h…" at bounding box center [353, 157] width 155 height 175
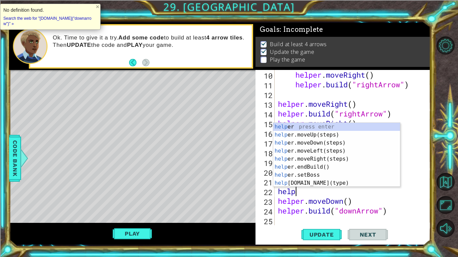
scroll to position [0, 1]
type textarea "helper"
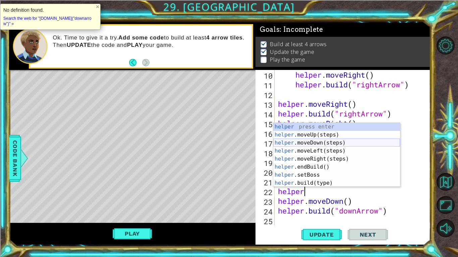
click at [309, 140] on div "helper press enter helper .moveUp(steps) press enter helper .moveDown(steps) pr…" at bounding box center [336, 163] width 127 height 80
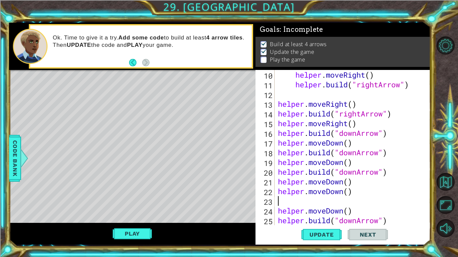
scroll to position [0, 0]
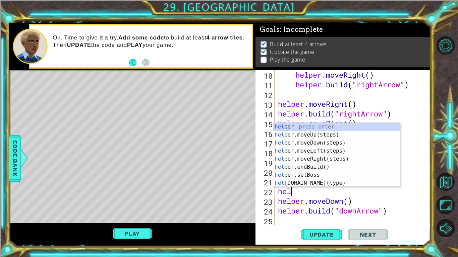
type textarea "h"
click at [335, 183] on div "helper press enter helper .moveUp(steps) press enter helper .moveDown(steps) pr…" at bounding box center [336, 163] width 127 height 80
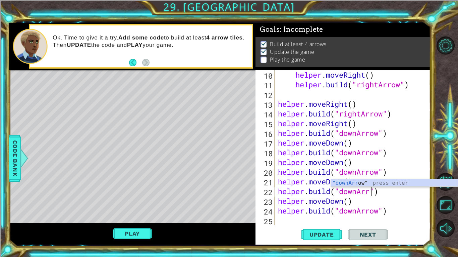
scroll to position [0, 4]
type textarea "helper.build("downArrow")"
click at [326, 230] on button "Update" at bounding box center [321, 234] width 40 height 17
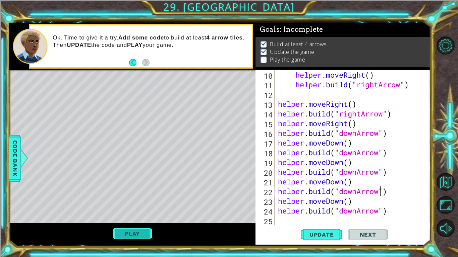
click at [140, 230] on button "Play" at bounding box center [132, 234] width 39 height 13
click at [364, 234] on span "Next" at bounding box center [368, 236] width 30 height 7
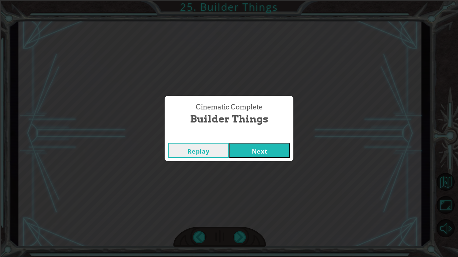
click at [262, 149] on button "Next" at bounding box center [259, 150] width 61 height 15
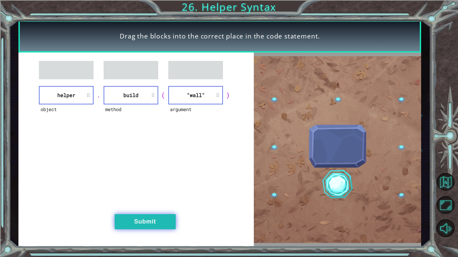
click at [167, 225] on button "Submit" at bounding box center [145, 221] width 61 height 15
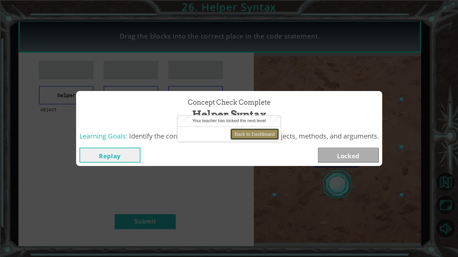
click at [256, 136] on button "Back to Dashboard" at bounding box center [254, 134] width 49 height 11
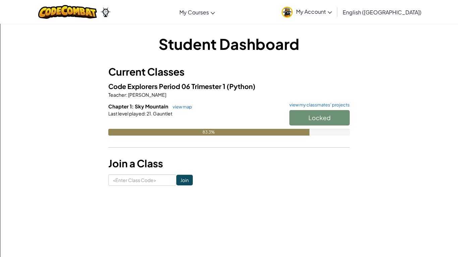
click at [256, 136] on div "Chapter 1: Sky Mountain view map view my classmates' projects Locked Last level…" at bounding box center [228, 124] width 241 height 43
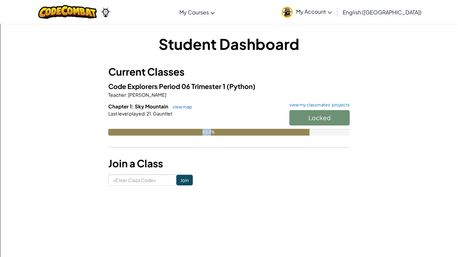
click at [256, 136] on div "Chapter 1: Sky Mountain view map view my classmates' projects Locked Last level…" at bounding box center [228, 124] width 241 height 43
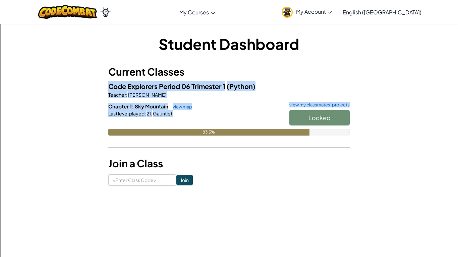
click at [256, 136] on div "Chapter 1: Sky Mountain view map view my classmates' projects Locked Last level…" at bounding box center [228, 124] width 241 height 43
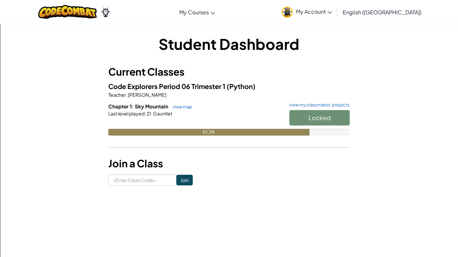
click at [256, 136] on div "Chapter 1: Sky Mountain view map view my classmates' projects Locked Last level…" at bounding box center [228, 124] width 241 height 43
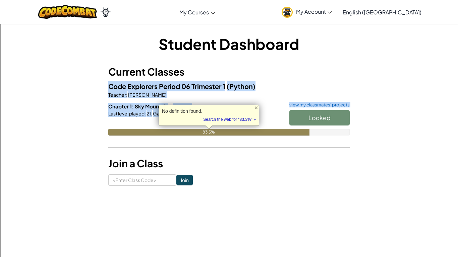
click at [256, 136] on div "Chapter 1: Sky Mountain view map view my classmates' projects Locked Last level…" at bounding box center [228, 124] width 241 height 43
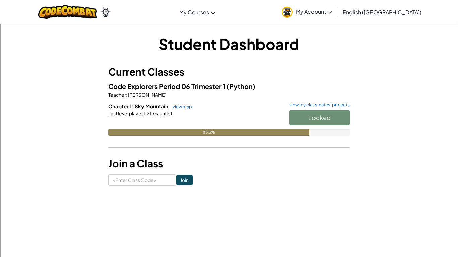
click at [256, 136] on div "Chapter 1: Sky Mountain view map view my classmates' projects Locked Last level…" at bounding box center [228, 124] width 241 height 43
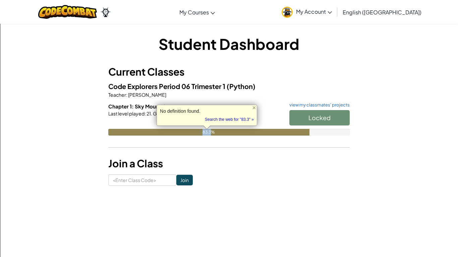
click at [256, 136] on div "Chapter 1: Sky Mountain view map view my classmates' projects Locked Last level…" at bounding box center [228, 124] width 241 height 43
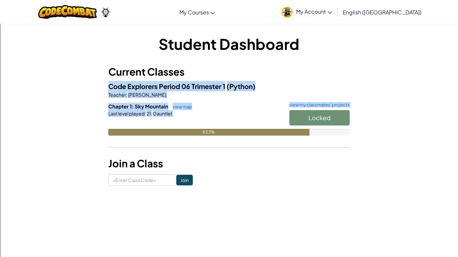
click at [256, 136] on div "Chapter 1: Sky Mountain view map view my classmates' projects Locked Last level…" at bounding box center [228, 124] width 241 height 43
